Goal: Information Seeking & Learning: Learn about a topic

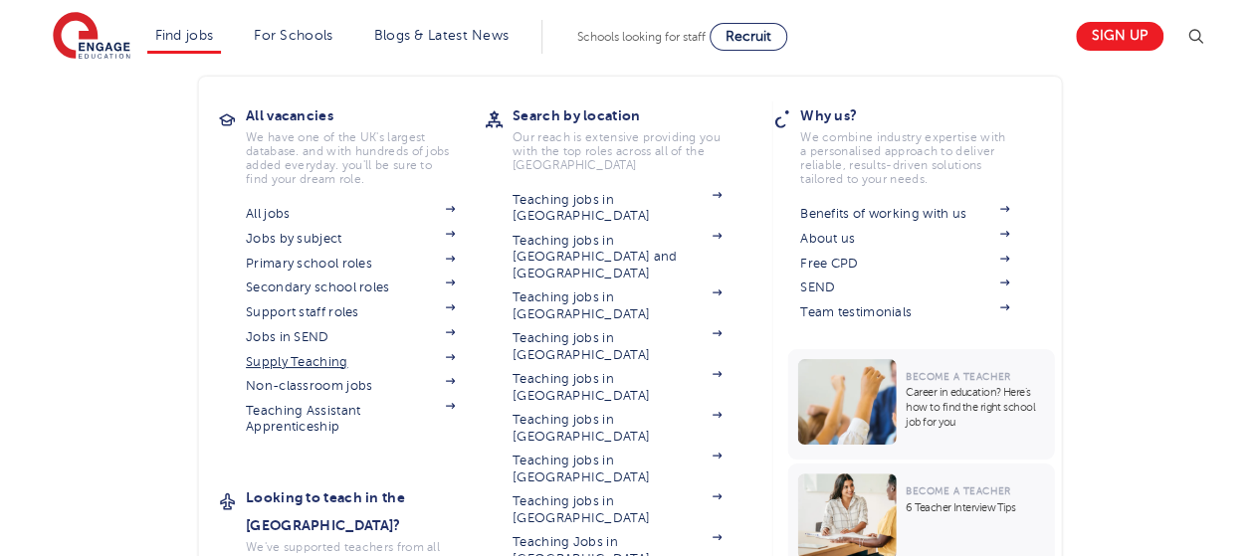
scroll to position [1233, 0]
click at [322, 336] on link "Jobs in SEND" at bounding box center [350, 337] width 209 height 16
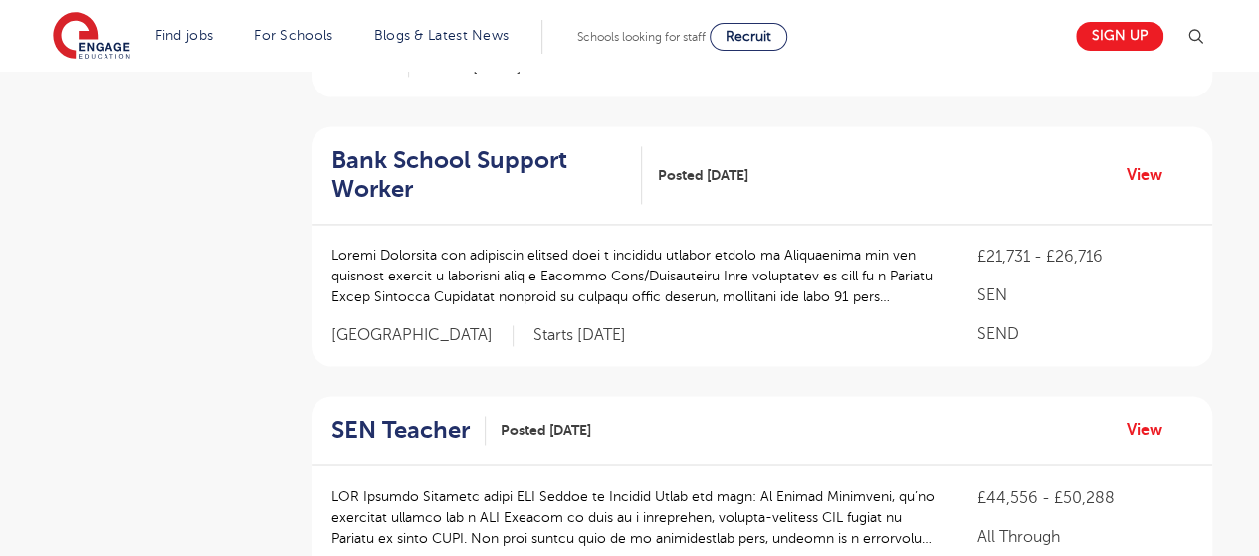
scroll to position [1436, 0]
click at [1141, 161] on link "View" at bounding box center [1152, 174] width 51 height 26
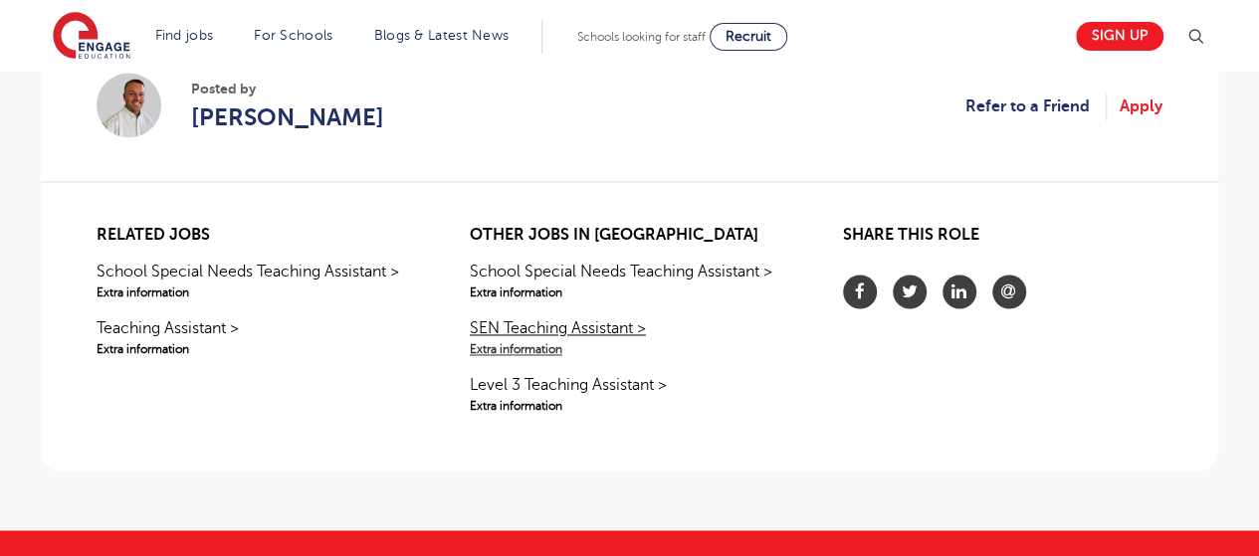
scroll to position [1456, 0]
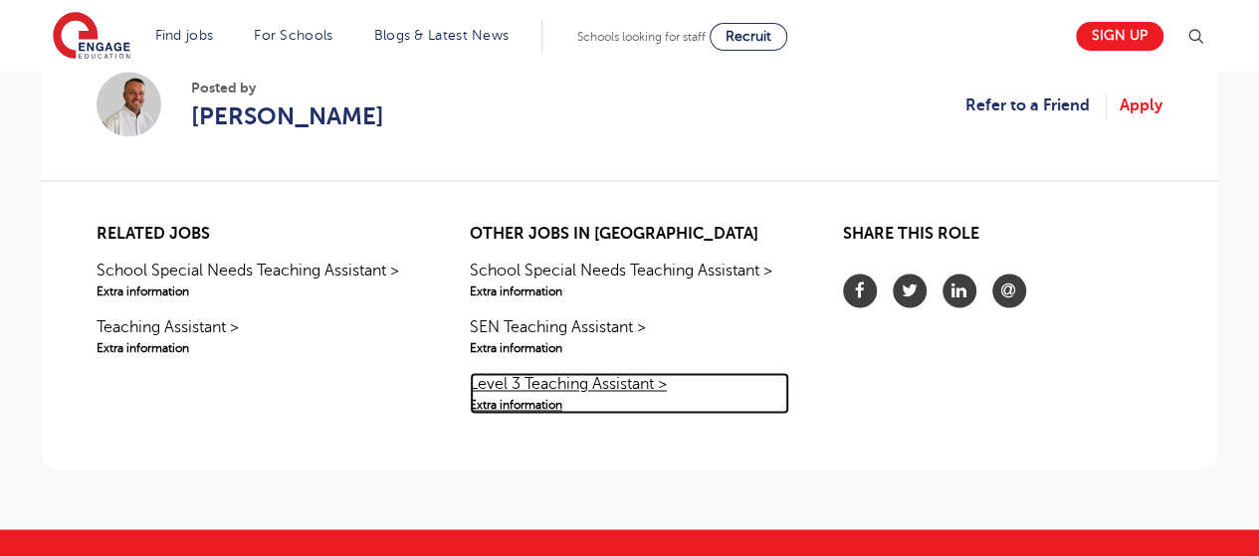
click at [594, 373] on link "Level 3 Teaching Assistant > Extra information" at bounding box center [629, 393] width 319 height 42
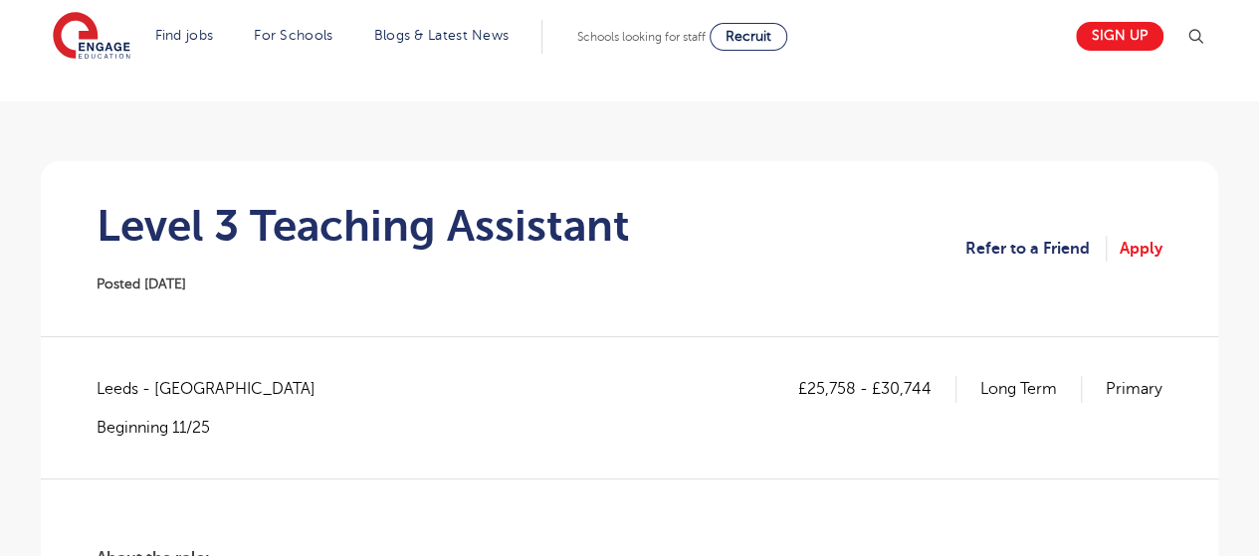
scroll to position [95, 0]
